Goal: Task Accomplishment & Management: Complete application form

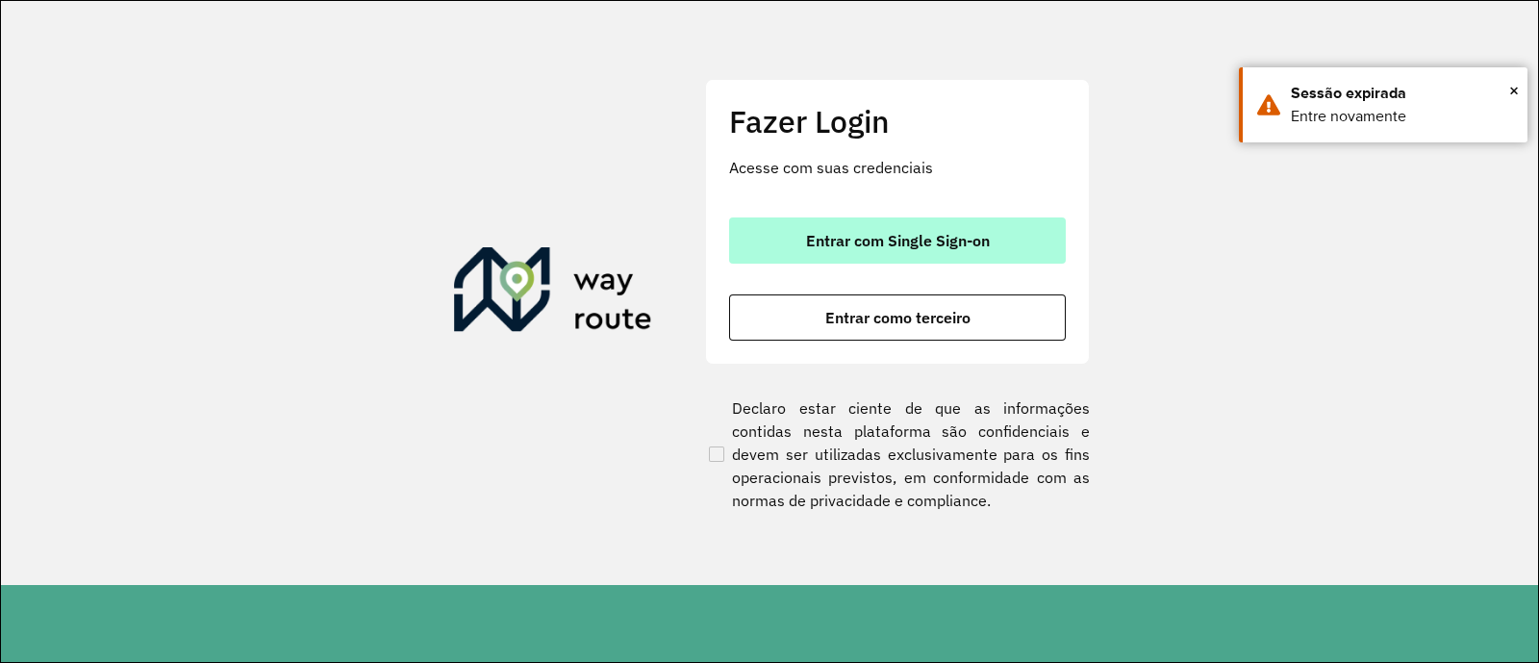
click at [775, 226] on button "Entrar com Single Sign-on" at bounding box center [897, 240] width 337 height 46
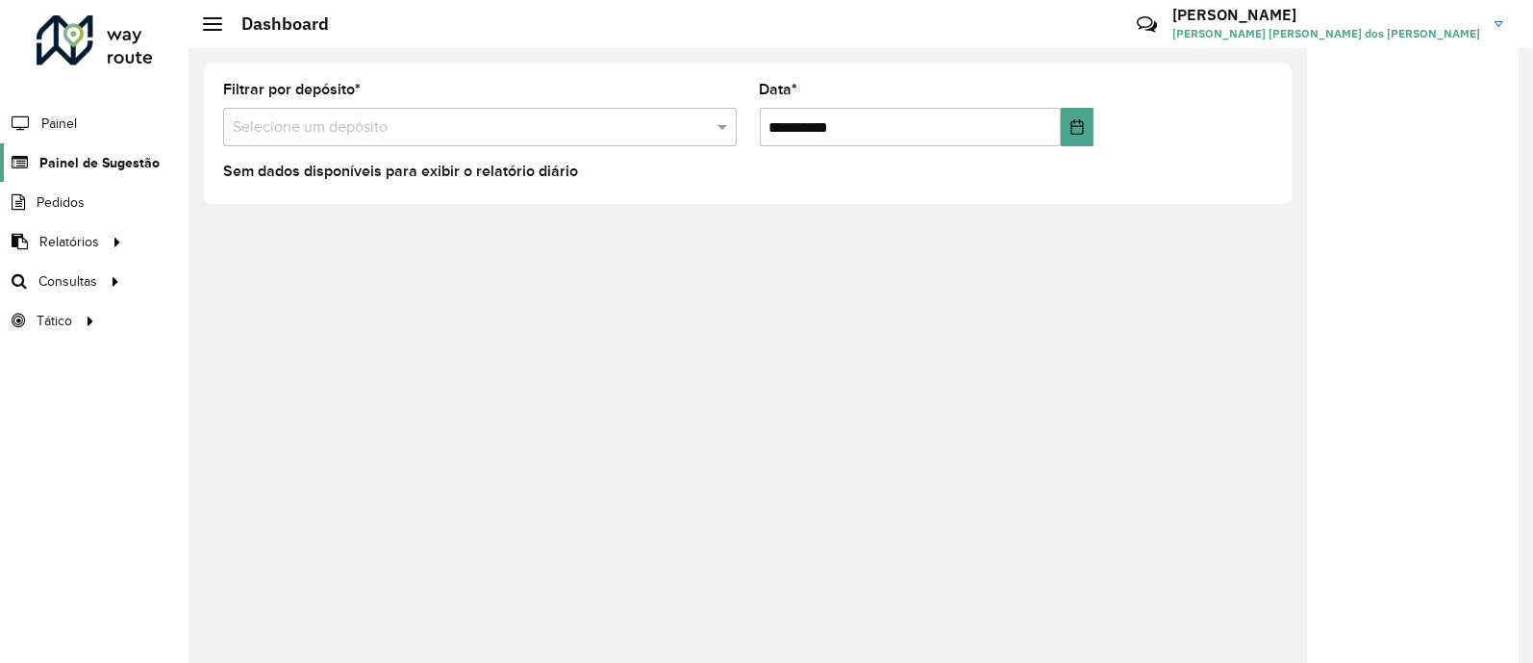
click at [115, 169] on span "Painel de Sugestão" at bounding box center [99, 163] width 120 height 20
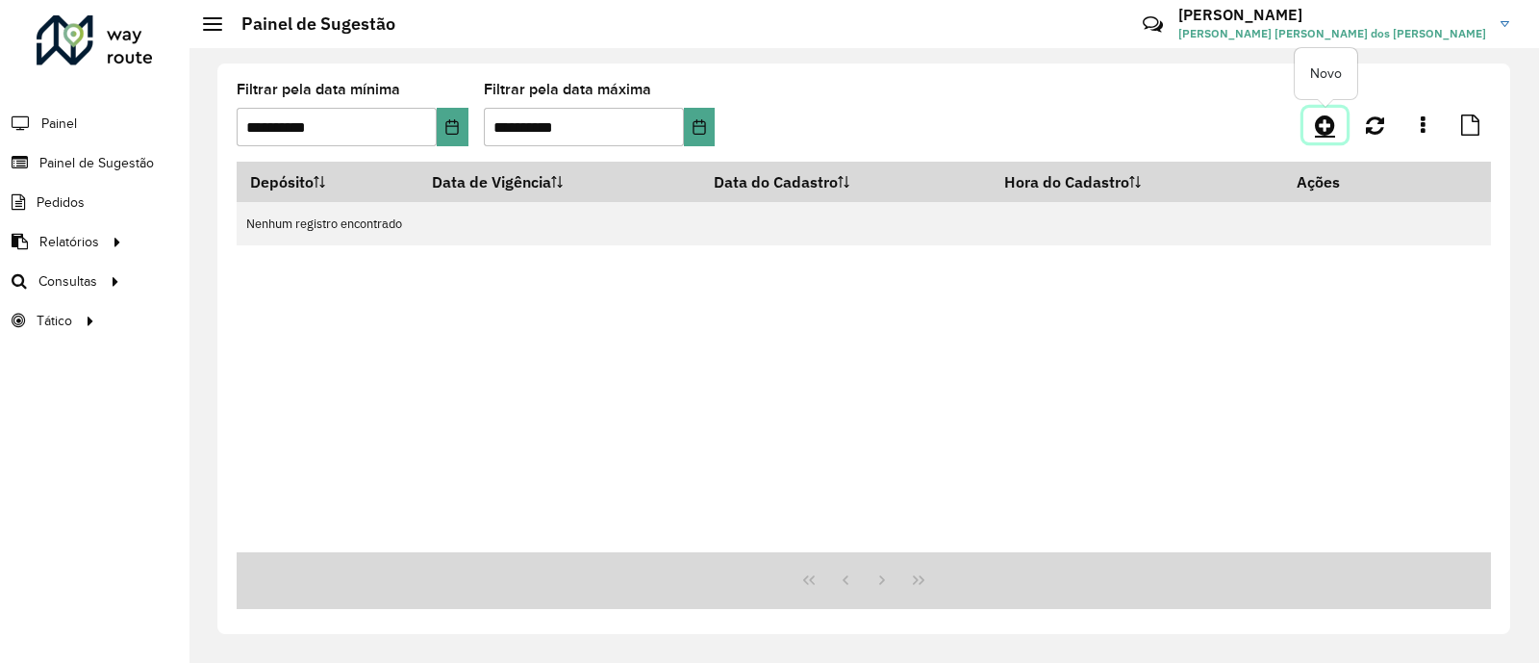
click at [1319, 120] on icon at bounding box center [1325, 124] width 20 height 23
click at [458, 135] on button "Choose Date" at bounding box center [452, 127] width 31 height 38
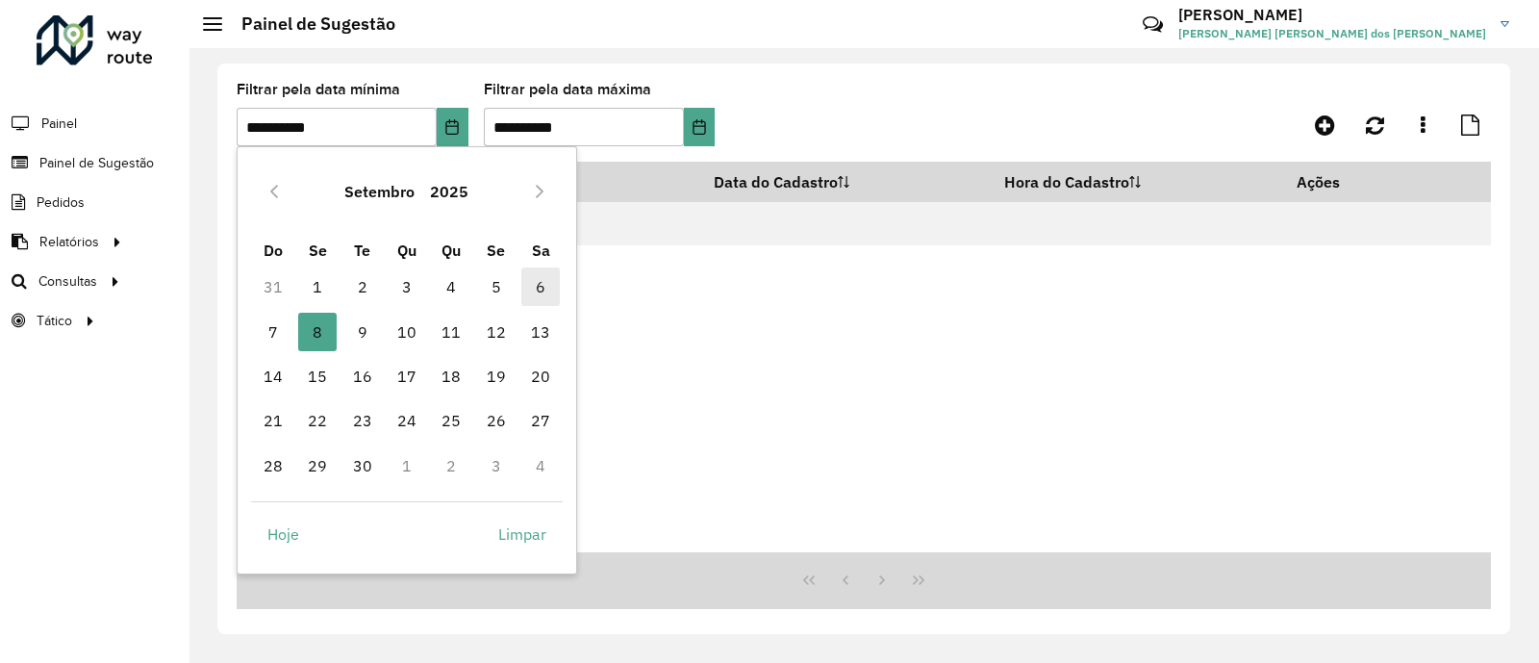
click at [543, 286] on span "6" at bounding box center [540, 286] width 38 height 38
type input "**********"
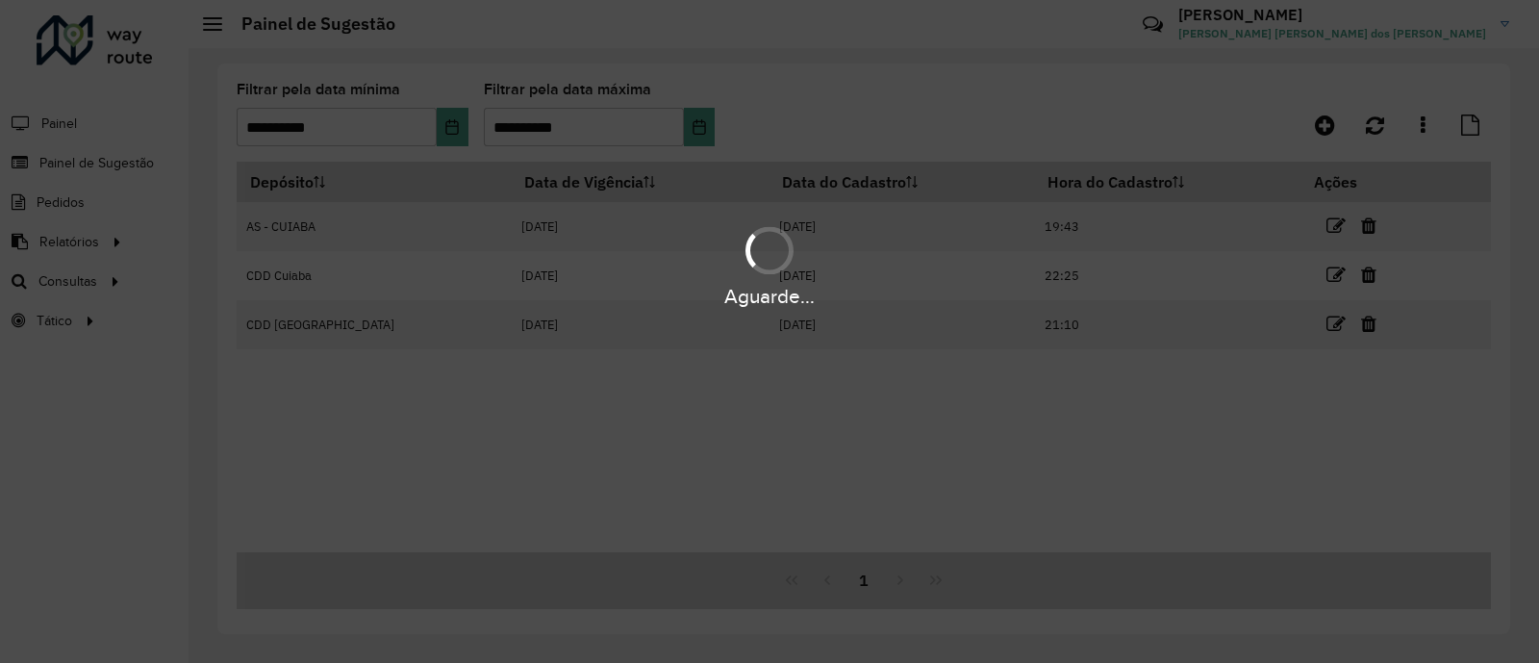
click at [717, 122] on div "Aguarde..." at bounding box center [769, 331] width 1539 height 663
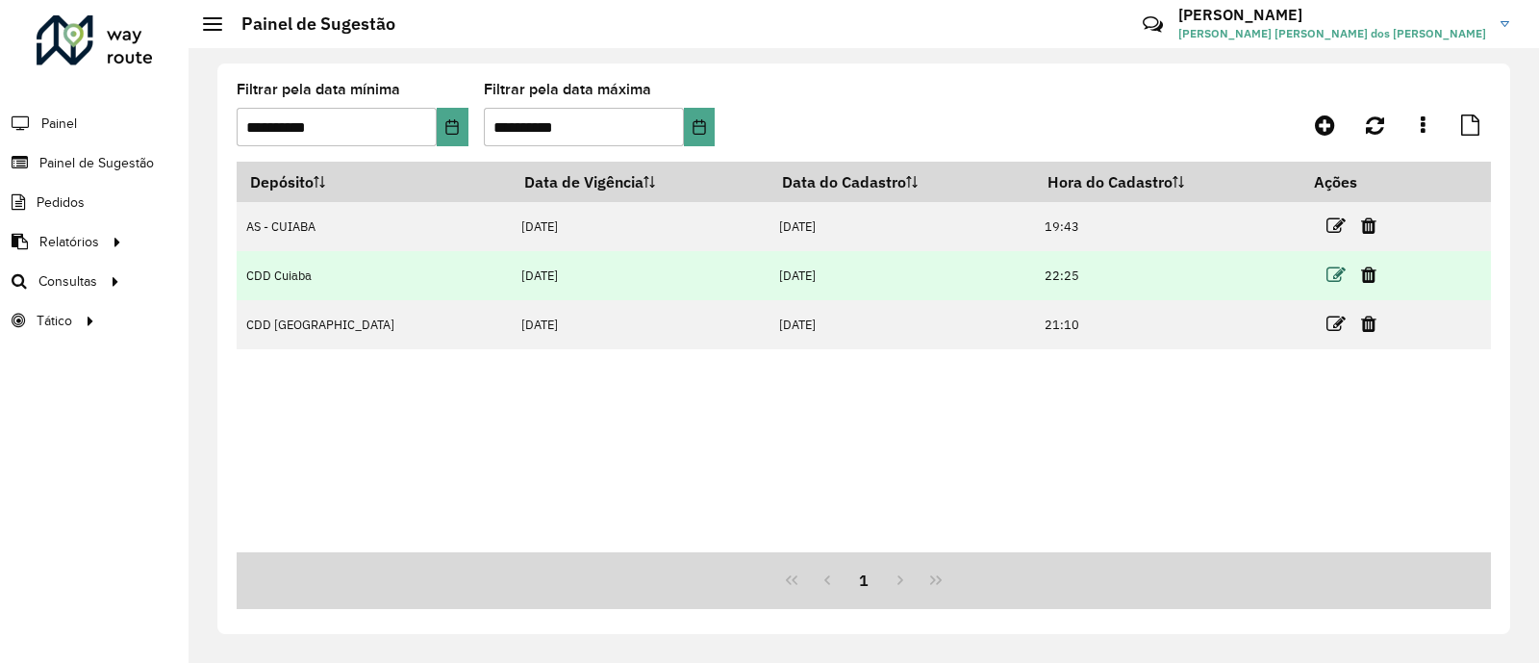
click at [1326, 281] on icon at bounding box center [1335, 274] width 19 height 19
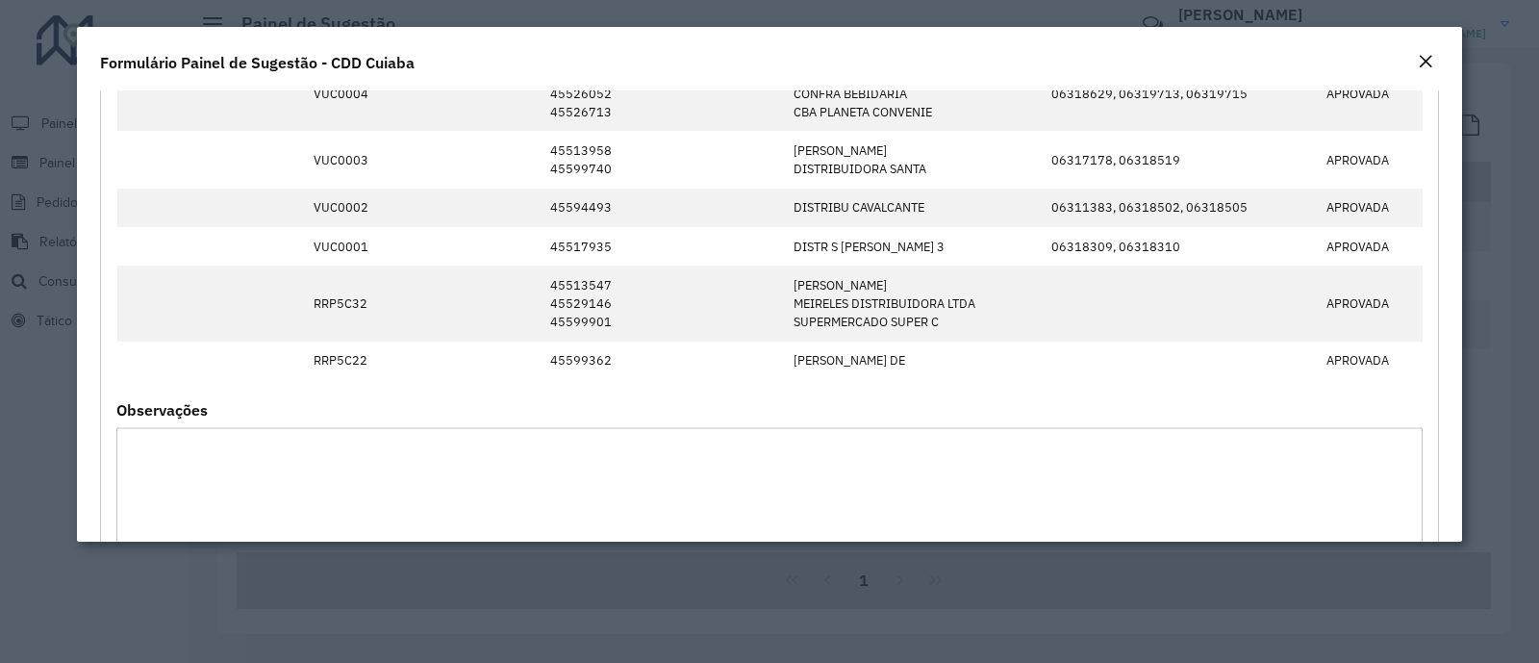
scroll to position [2117, 0]
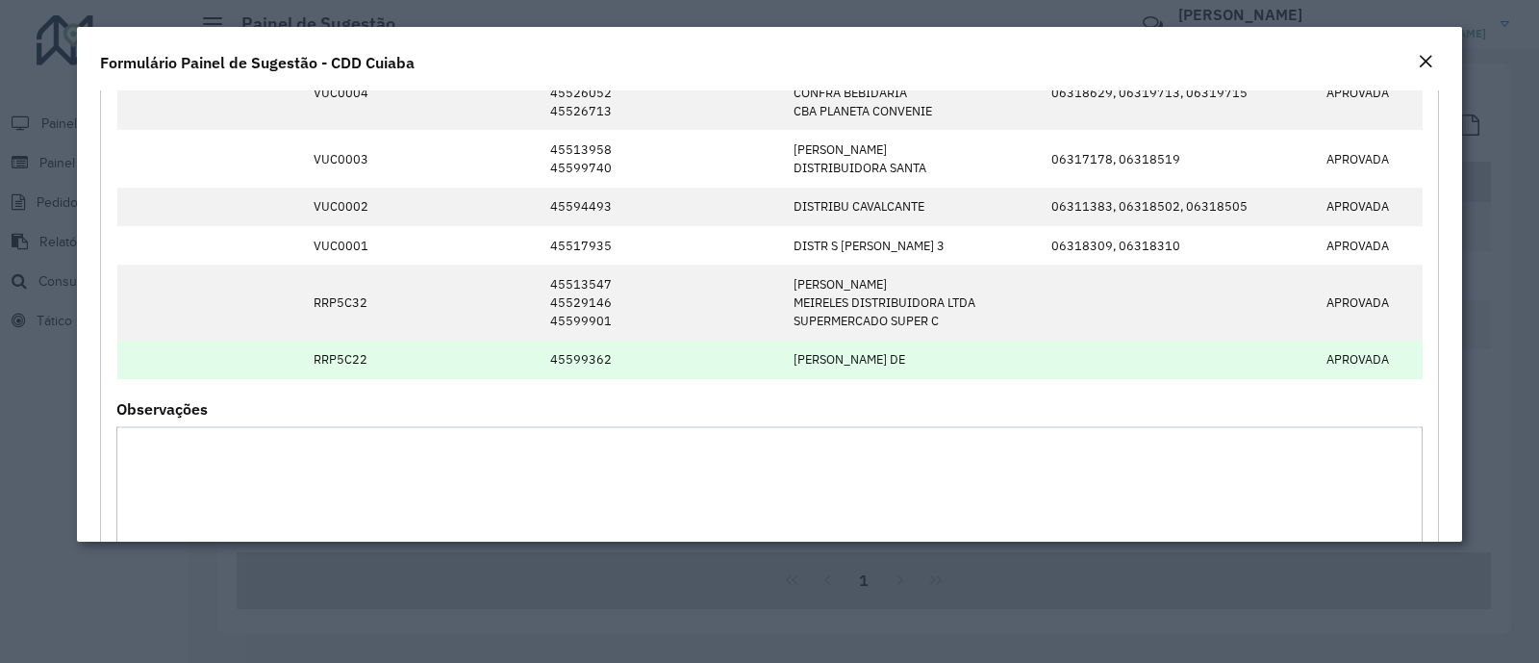
click at [337, 352] on td "RRP5C22" at bounding box center [350, 359] width 95 height 38
copy td "RRP5C22"
click at [337, 352] on td "RRP5C22" at bounding box center [350, 359] width 95 height 38
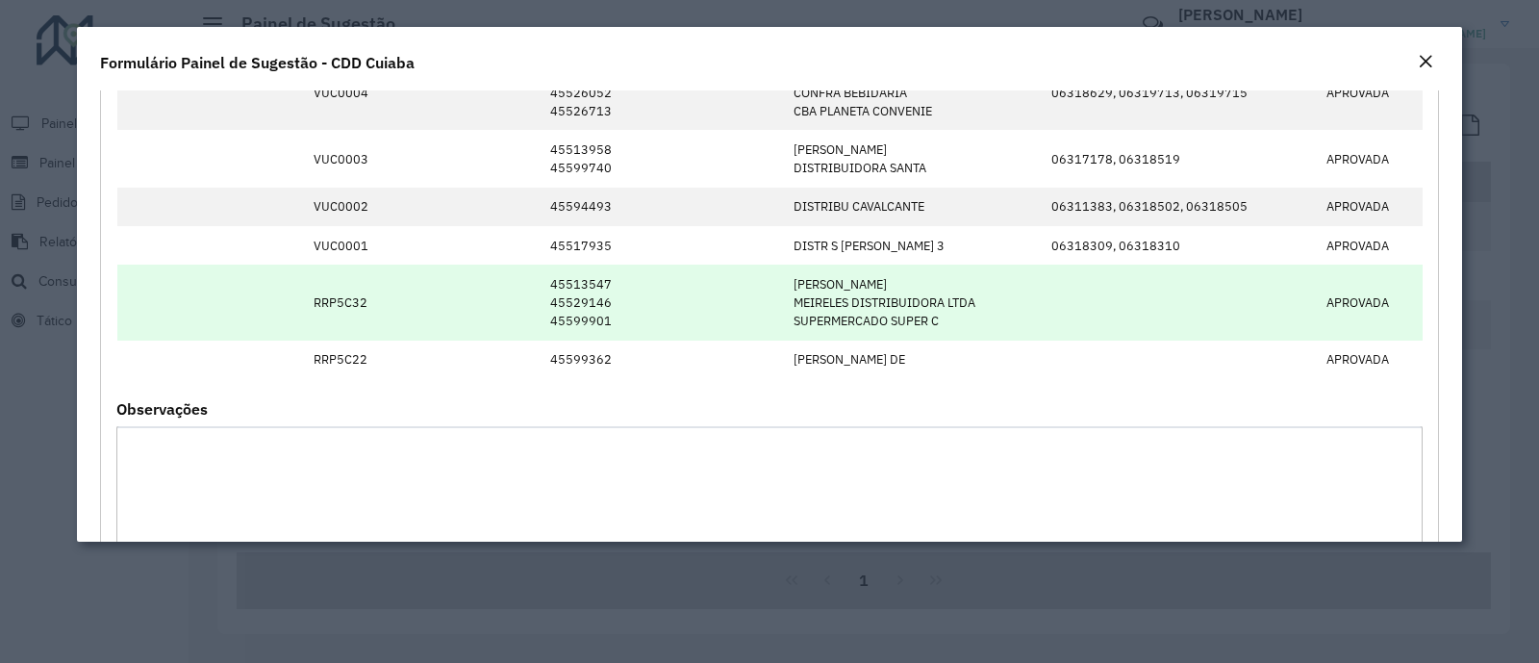
click at [336, 292] on td "RRP5C32" at bounding box center [350, 302] width 95 height 76
copy td "RRP5C32"
click at [336, 292] on td "RRP5C32" at bounding box center [350, 302] width 95 height 76
click at [589, 295] on td "45513547 45529146 45599901" at bounding box center [662, 302] width 243 height 76
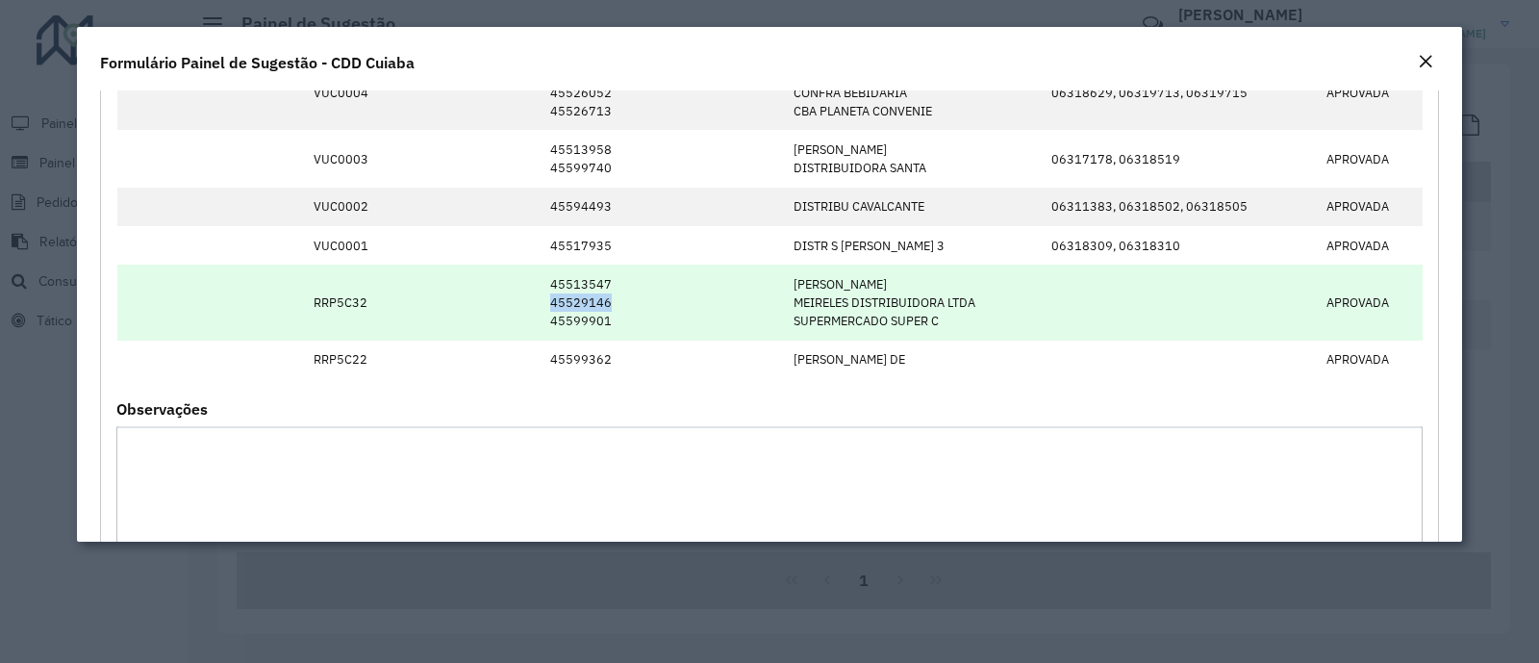
copy td "45529146"
drag, startPoint x: 568, startPoint y: 315, endPoint x: 612, endPoint y: 317, distance: 43.4
click at [611, 317] on td "45513547 45529146 45599901" at bounding box center [662, 302] width 243 height 76
copy td "99901"
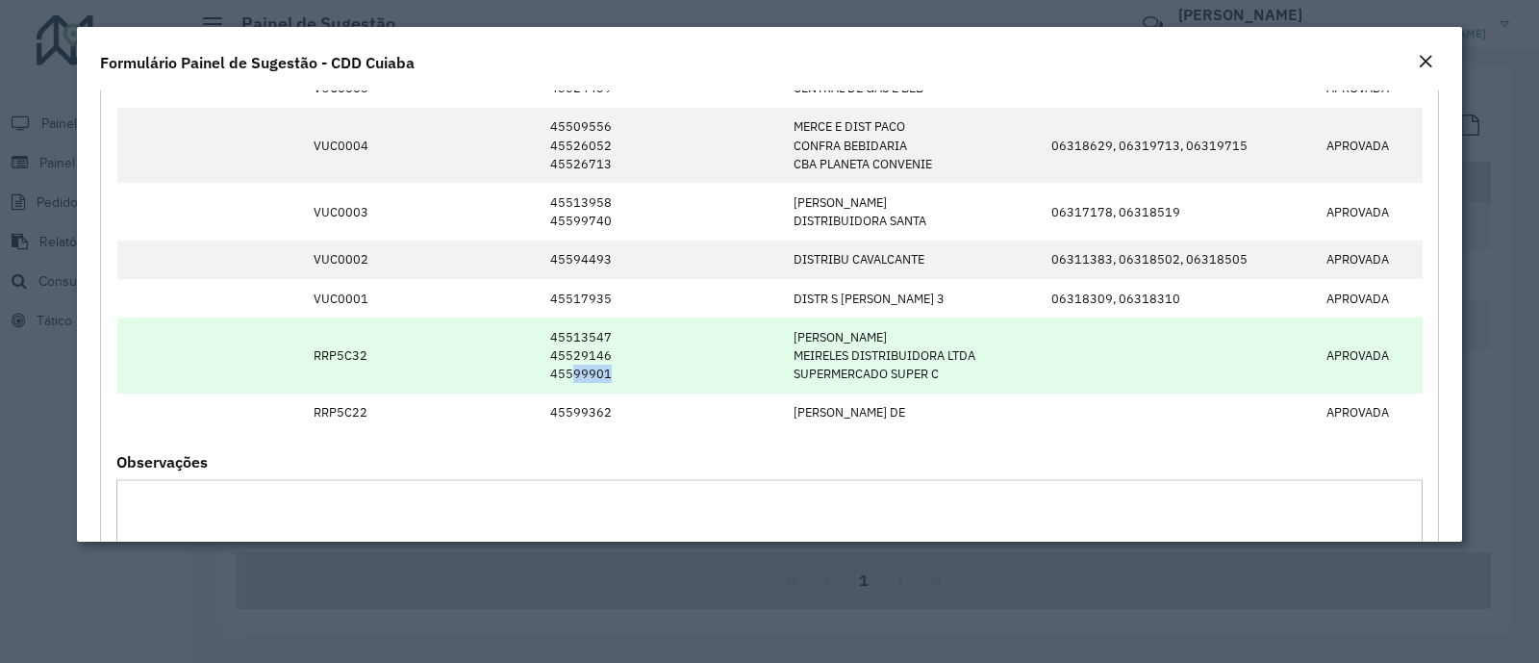
scroll to position [2062, 0]
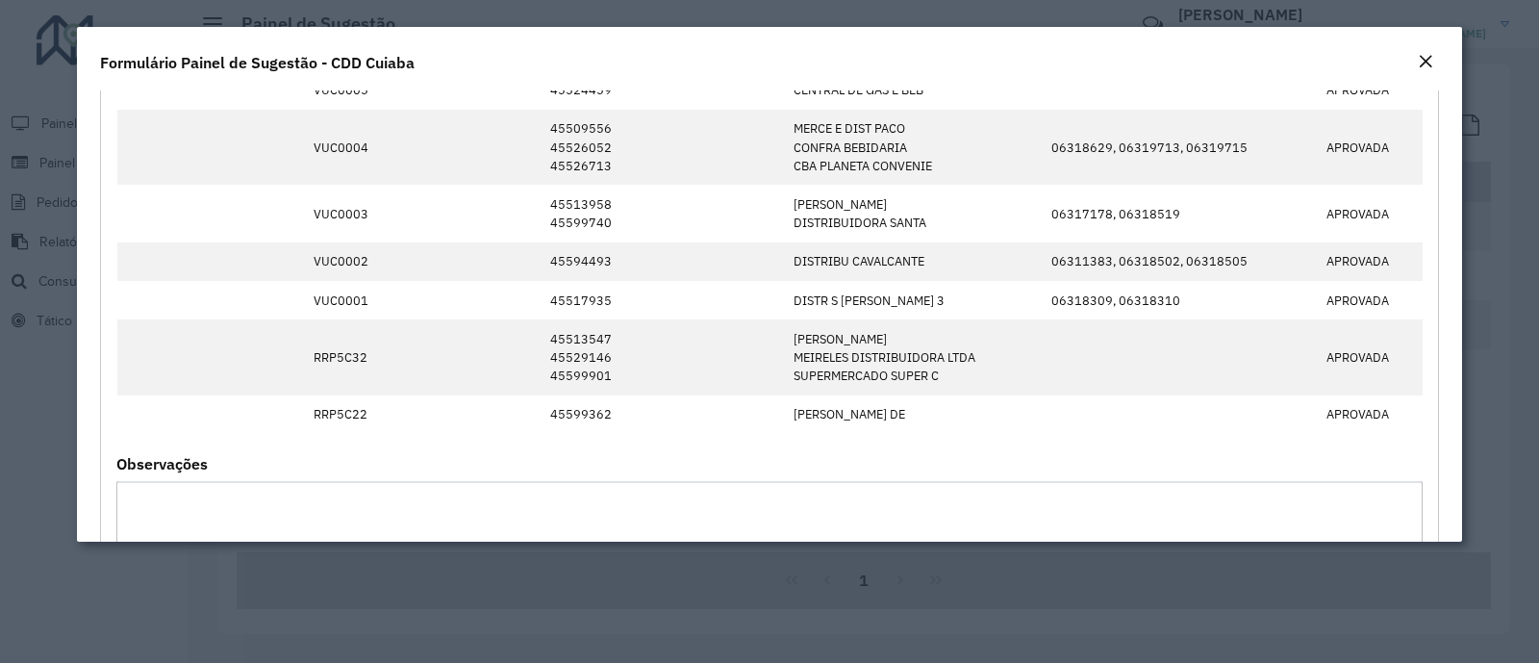
click at [490, 457] on div "Observações" at bounding box center [769, 550] width 1306 height 187
